Goal: Navigation & Orientation: Go to known website

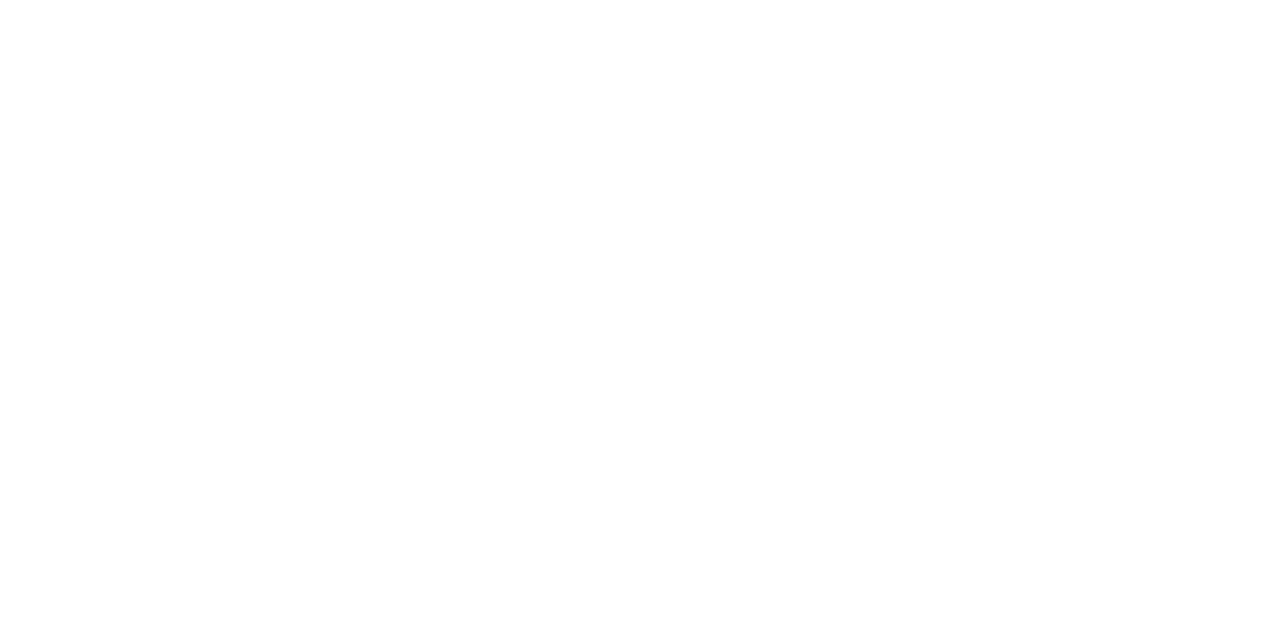
click at [671, 459] on div at bounding box center [635, 313] width 1270 height 627
